Goal: Task Accomplishment & Management: Manage account settings

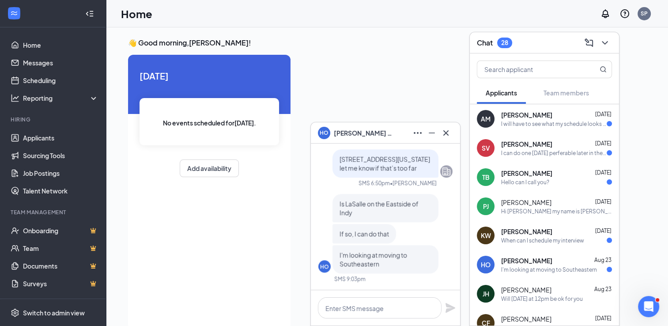
click at [523, 178] on div "[PERSON_NAME] [DATE] Hello can I call you?" at bounding box center [556, 177] width 111 height 17
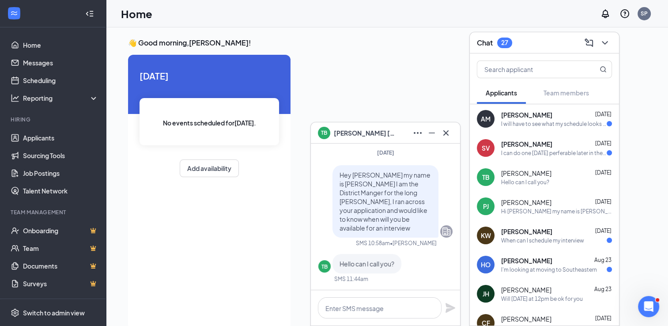
scroll to position [19, 0]
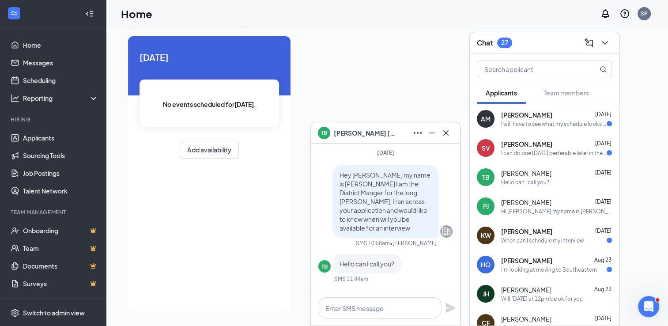
click at [546, 243] on div "When can I schedule my interview" at bounding box center [542, 241] width 83 height 8
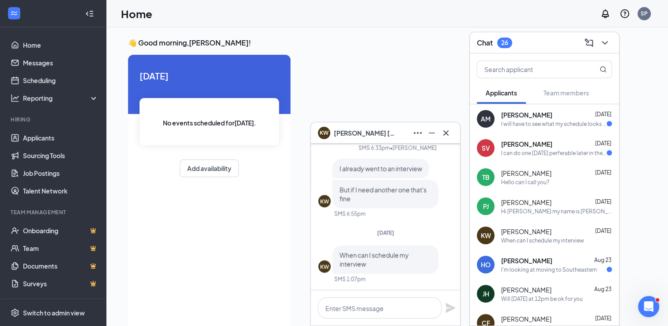
scroll to position [0, 0]
click at [352, 303] on textarea at bounding box center [380, 307] width 124 height 21
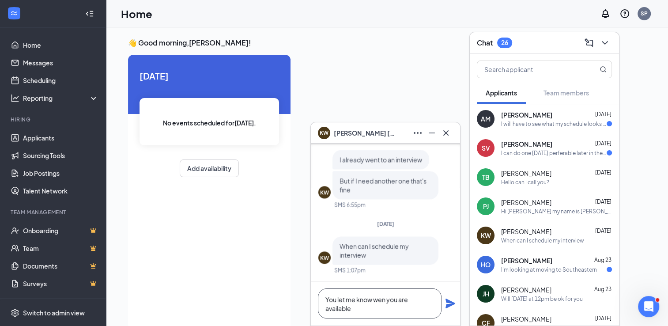
scroll to position [-8, 0]
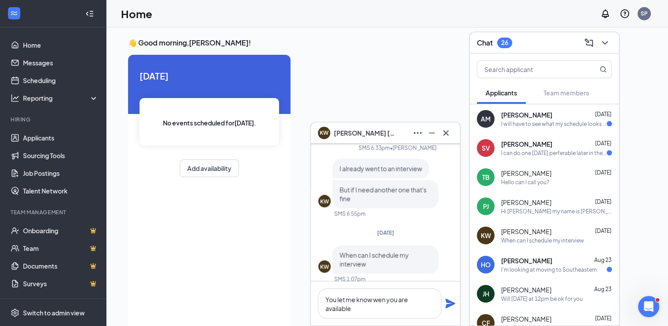
click at [209, 216] on div "[DATE] No events scheduled for [DATE] . Add availability" at bounding box center [209, 192] width 163 height 275
click at [355, 309] on textarea "You let me know when you are available" at bounding box center [380, 303] width 124 height 30
type textarea "You let me know when you are available for an interview"
click at [449, 304] on icon "Plane" at bounding box center [450, 299] width 11 height 11
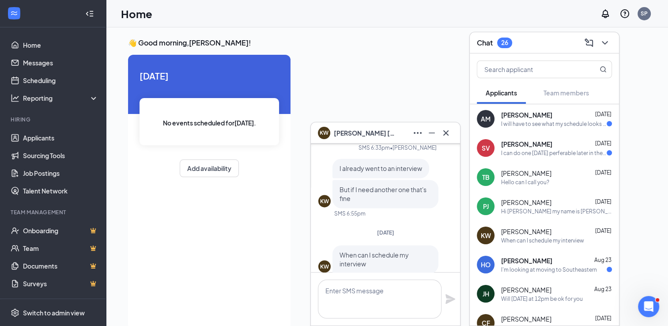
scroll to position [0, 0]
click at [518, 266] on div "I'm looking at moving to Southeastern" at bounding box center [549, 270] width 96 height 8
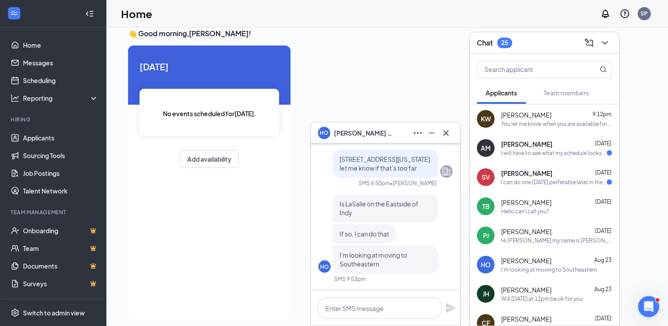
scroll to position [19, 0]
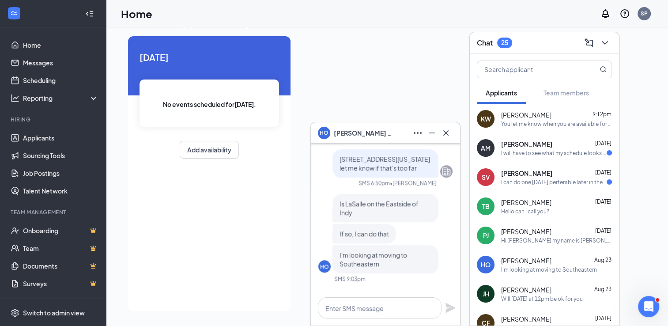
click at [529, 183] on div "I can do one [DATE] perferable later in the day" at bounding box center [554, 182] width 106 height 8
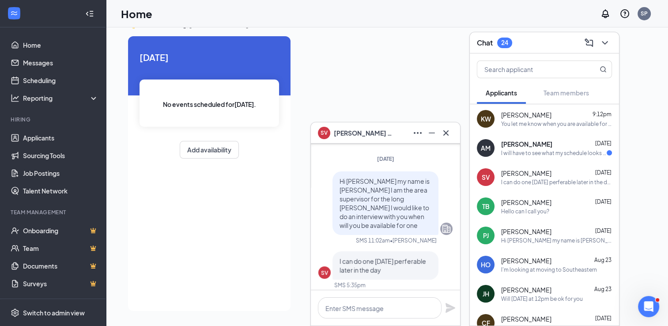
scroll to position [0, 0]
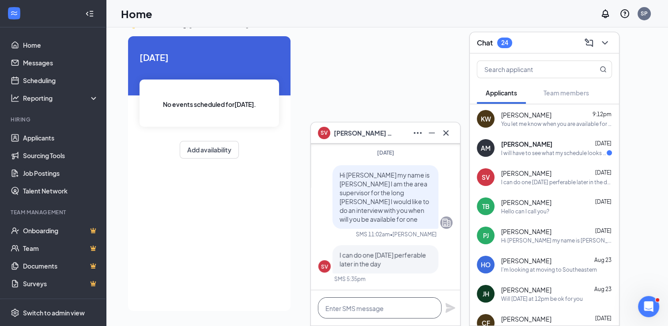
click at [378, 307] on textarea at bounding box center [380, 307] width 124 height 21
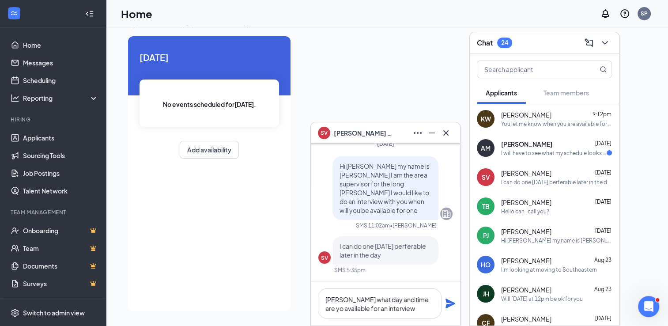
click at [265, 274] on div "[DATE] No events scheduled for [DATE] . Add availability" at bounding box center [209, 173] width 163 height 275
type textarea "[PERSON_NAME] what day and time are you available for an interview"
click at [449, 304] on icon "Plane" at bounding box center [451, 304] width 10 height 10
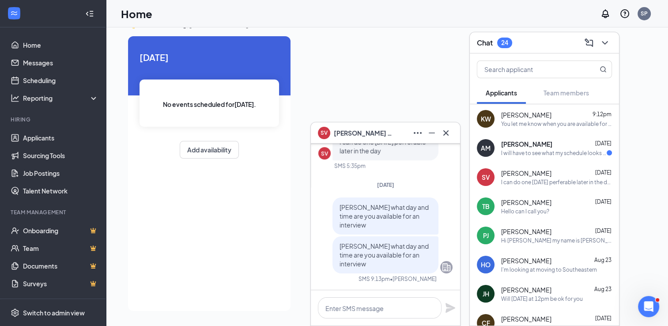
click at [550, 153] on div "I will have to see what my schedule looks like when I get back and I will let y…" at bounding box center [554, 153] width 106 height 8
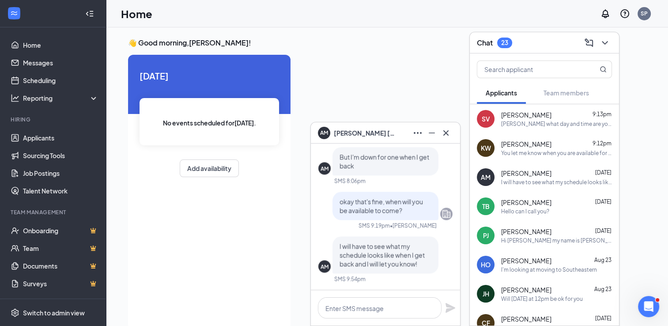
click at [544, 206] on span "[PERSON_NAME]" at bounding box center [526, 202] width 50 height 9
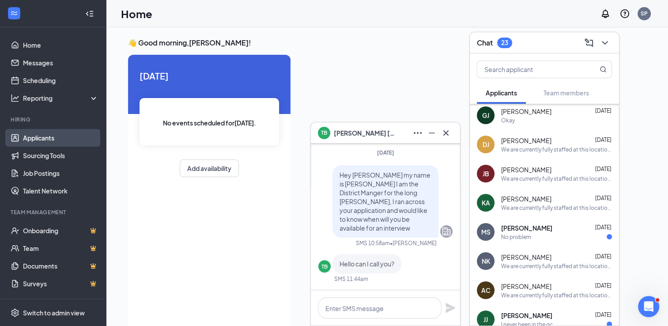
click at [38, 137] on link "Applicants" at bounding box center [61, 138] width 76 height 18
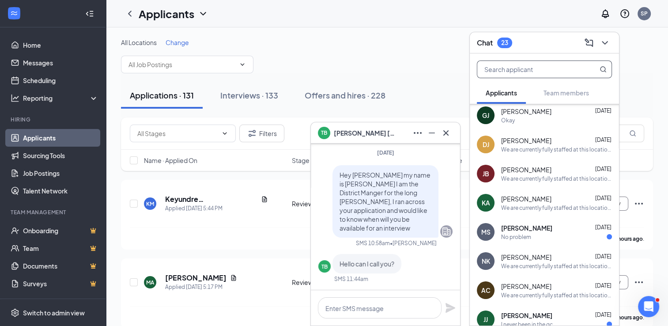
click at [526, 70] on input "text" at bounding box center [530, 69] width 105 height 17
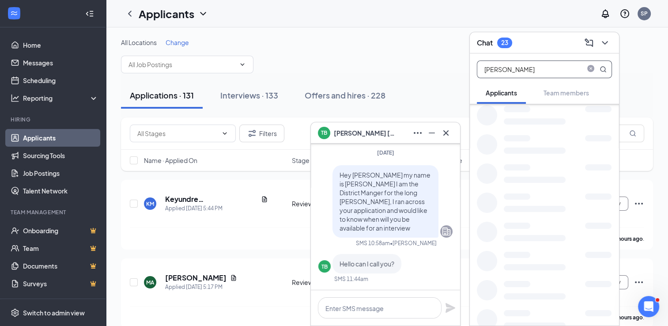
type input "[PERSON_NAME]"
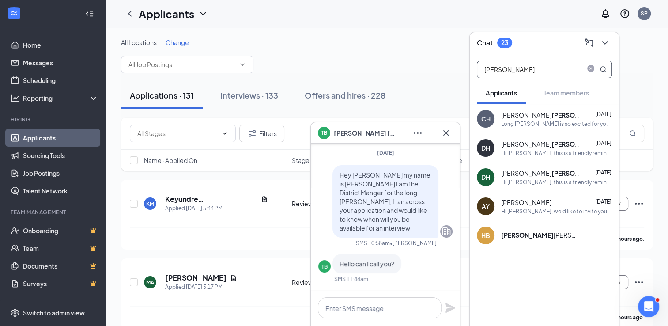
click at [490, 150] on div "DH" at bounding box center [486, 148] width 9 height 9
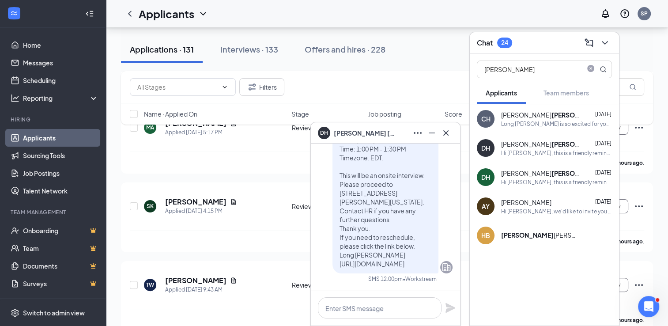
scroll to position [177, 0]
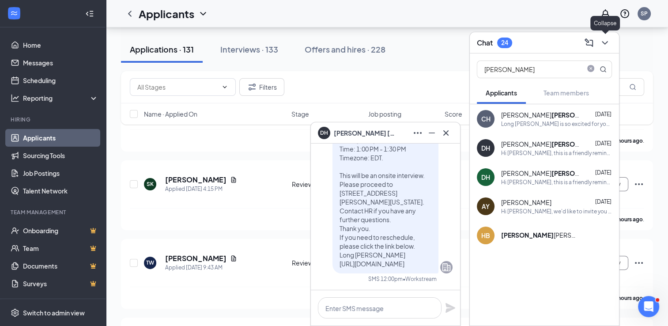
click at [608, 44] on icon "ChevronDown" at bounding box center [605, 43] width 11 height 11
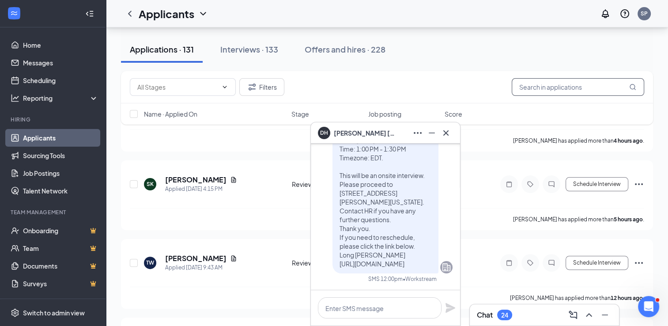
click at [530, 90] on input "text" at bounding box center [578, 87] width 133 height 18
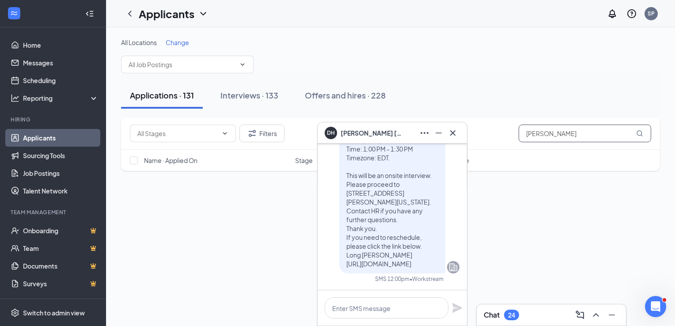
type input "[PERSON_NAME]"
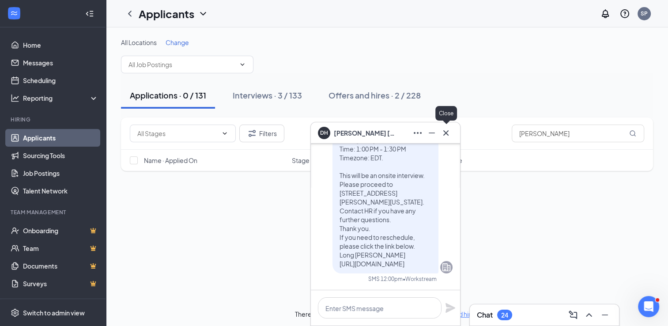
click at [451, 135] on button at bounding box center [446, 133] width 14 height 14
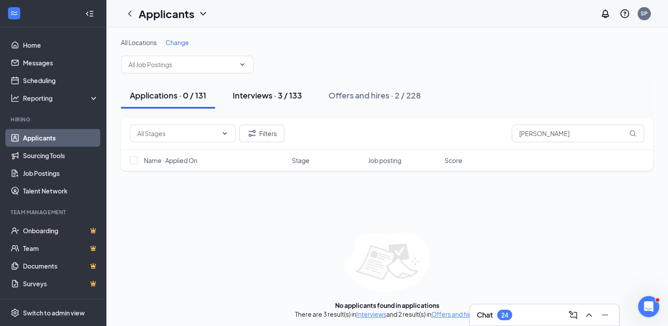
click at [271, 99] on div "Interviews · 3 / 133" at bounding box center [267, 95] width 69 height 11
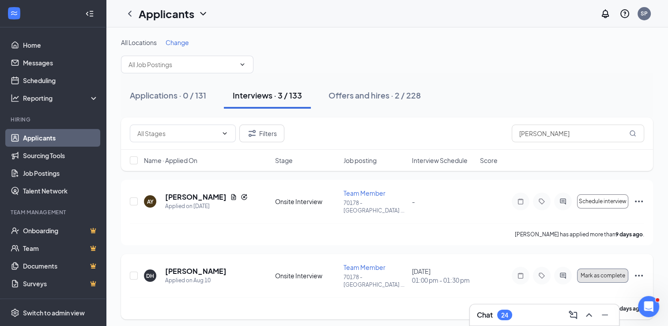
click at [604, 273] on span "Mark as complete" at bounding box center [603, 276] width 45 height 6
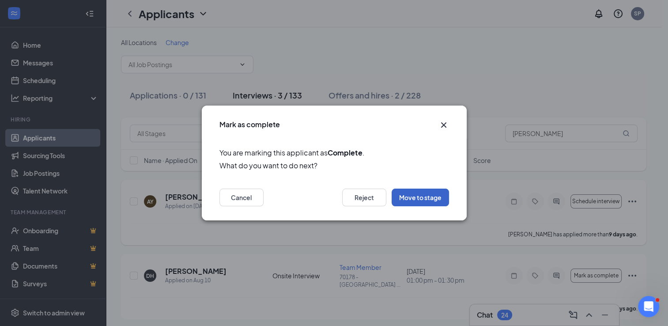
click at [434, 195] on button "Move to stage" at bounding box center [420, 198] width 57 height 18
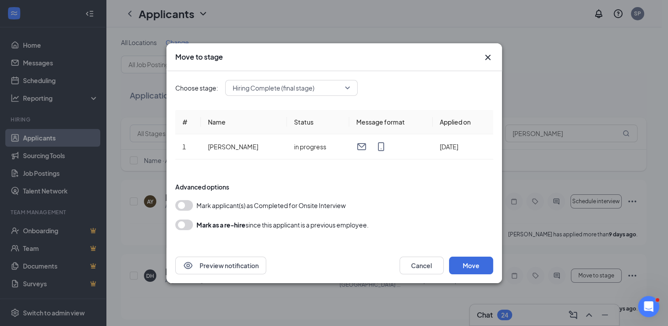
click at [192, 208] on div "Mark applicant(s) as Completed for Onsite Interview" at bounding box center [334, 205] width 318 height 11
click at [190, 203] on button "button" at bounding box center [184, 205] width 18 height 11
click at [472, 267] on button "Move" at bounding box center [471, 266] width 44 height 18
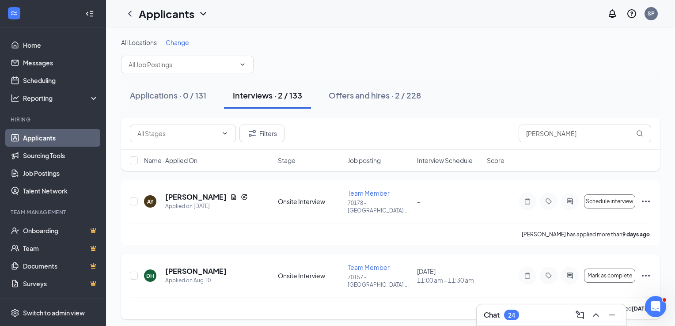
click at [602, 273] on div "Mark as complete" at bounding box center [585, 276] width 133 height 18
click at [606, 273] on span "Mark as complete" at bounding box center [610, 276] width 45 height 6
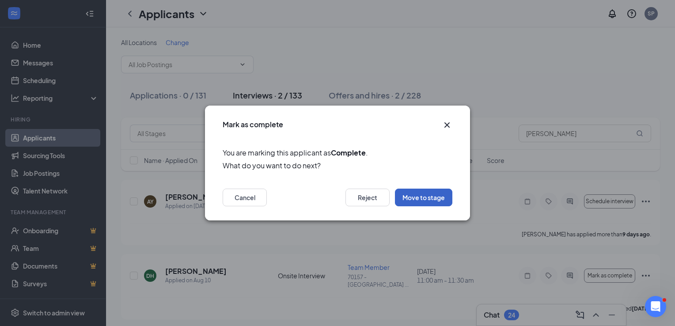
click at [425, 197] on button "Move to stage" at bounding box center [423, 198] width 57 height 18
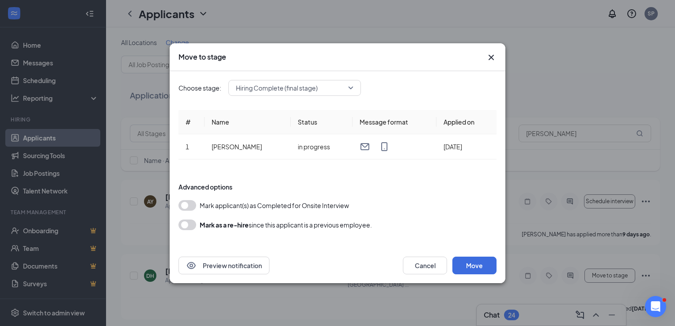
click at [194, 202] on button "button" at bounding box center [187, 205] width 18 height 11
click at [470, 269] on button "Move" at bounding box center [474, 266] width 44 height 18
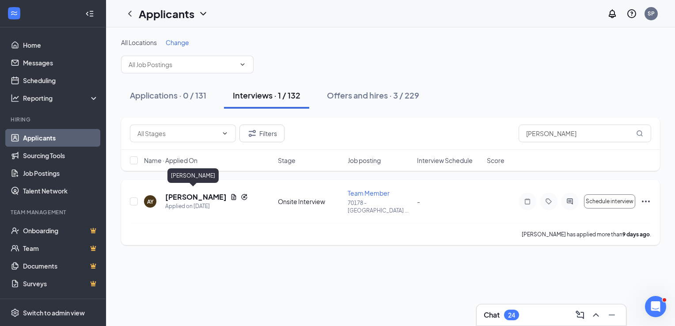
click at [193, 195] on h5 "[PERSON_NAME]" at bounding box center [195, 197] width 61 height 10
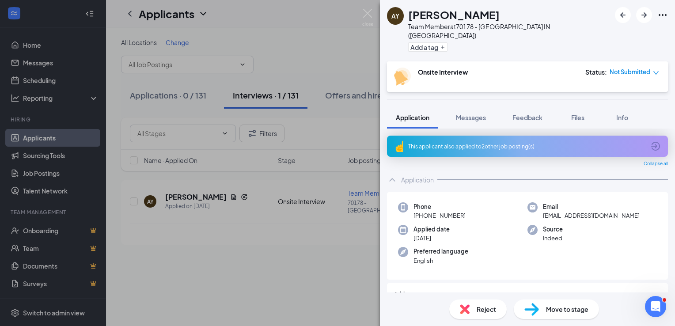
click at [218, 242] on div "AY [PERSON_NAME] Team Member at 70178 - [GEOGRAPHIC_DATA] IN (LaSale) Add a tag…" at bounding box center [337, 163] width 675 height 326
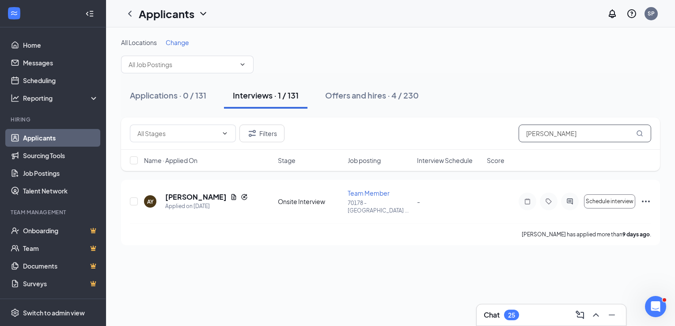
click at [566, 139] on input "[PERSON_NAME]" at bounding box center [585, 134] width 133 height 18
click at [639, 135] on icon "MagnifyingGlass" at bounding box center [640, 133] width 6 height 6
click at [640, 130] on icon "MagnifyingGlass" at bounding box center [639, 133] width 7 height 7
click at [639, 133] on icon "MagnifyingGlass" at bounding box center [639, 133] width 7 height 7
click at [571, 139] on input "[PERSON_NAME]" at bounding box center [585, 134] width 133 height 18
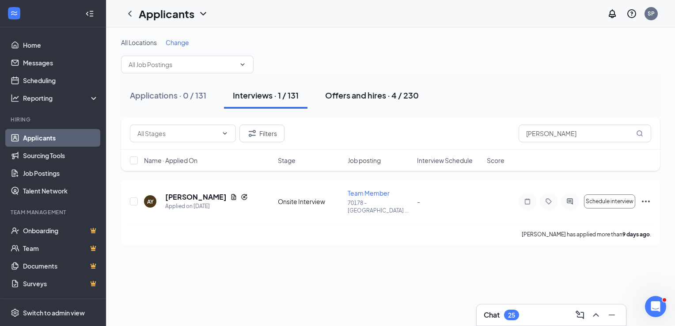
click at [378, 93] on div "Offers and hires · 4 / 230" at bounding box center [372, 95] width 94 height 11
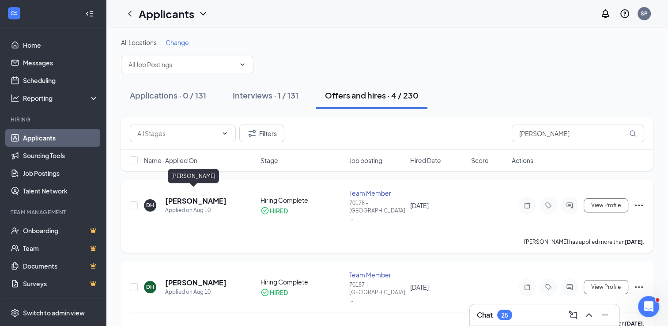
click at [200, 196] on h5 "[PERSON_NAME]" at bounding box center [195, 201] width 61 height 10
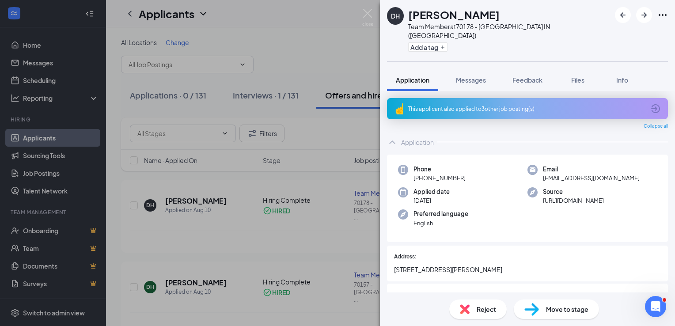
click at [329, 307] on div "DH [PERSON_NAME] Team Member at 70178 - [GEOGRAPHIC_DATA] IN (LaSale) Add a tag…" at bounding box center [337, 163] width 675 height 326
